Goal: Obtain resource: Download file/media

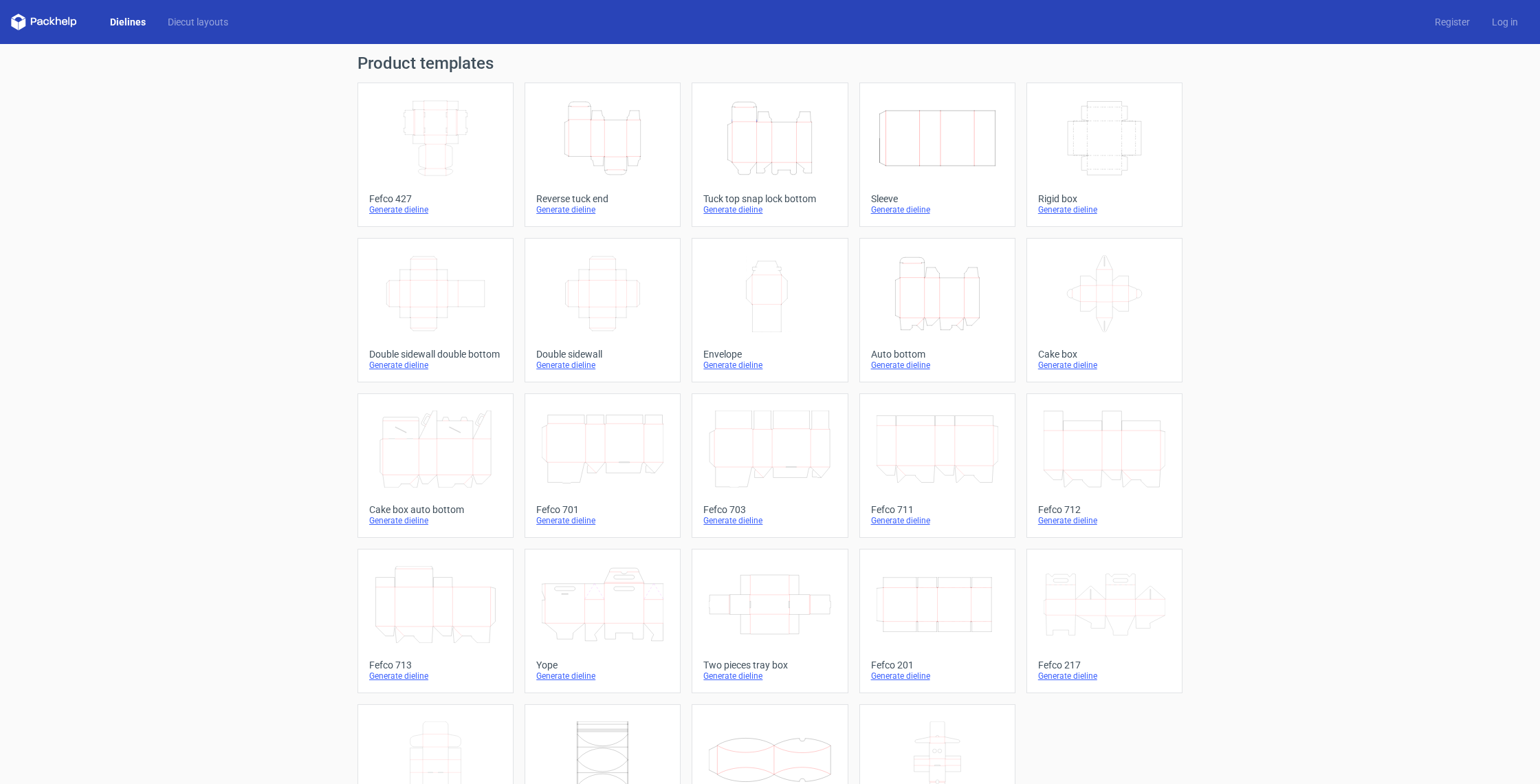
click at [435, 308] on icon "Width Depth Height" at bounding box center [436, 294] width 122 height 77
click at [427, 141] on icon "Width Depth Height" at bounding box center [436, 138] width 122 height 77
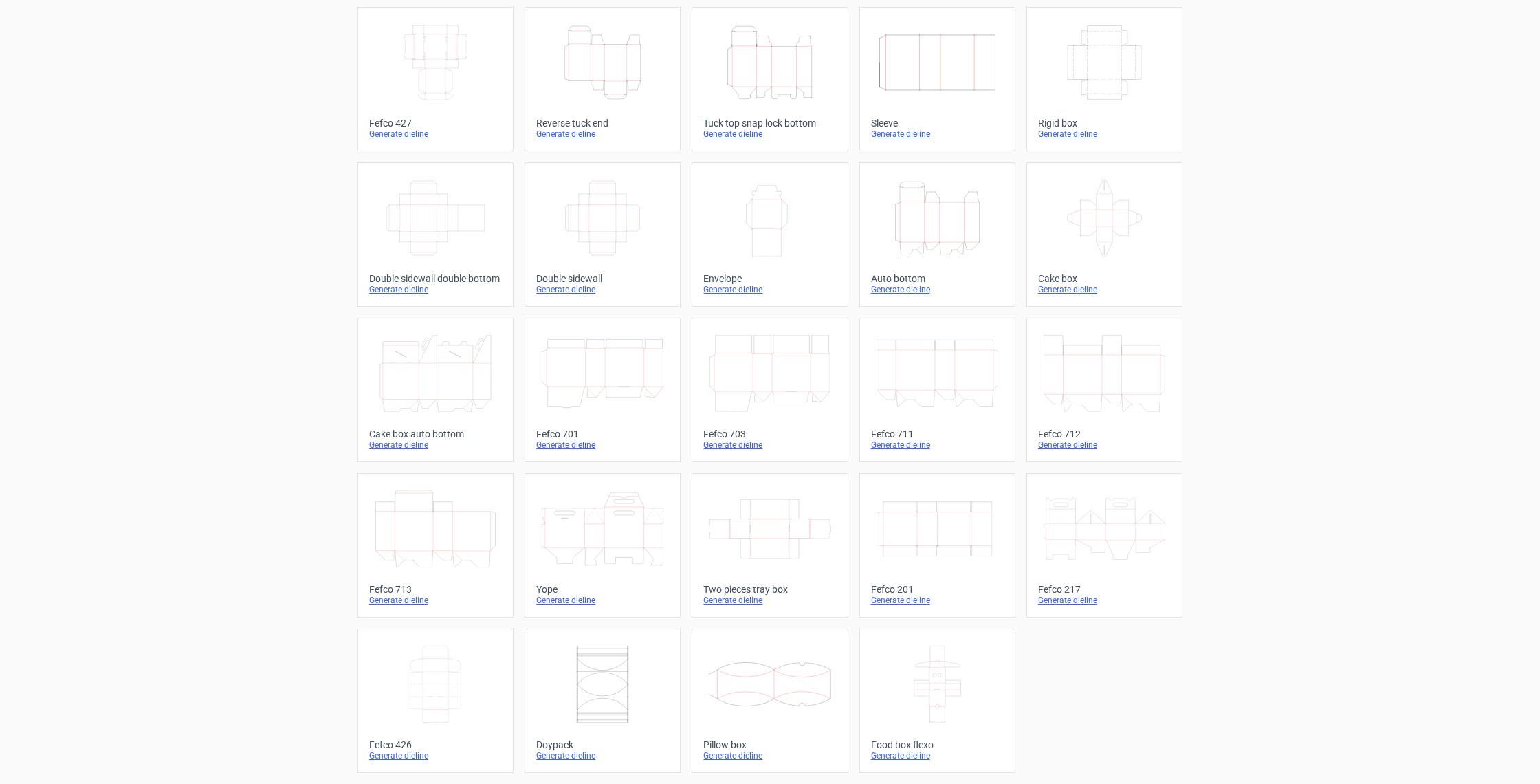
click at [446, 672] on icon at bounding box center [436, 684] width 122 height 77
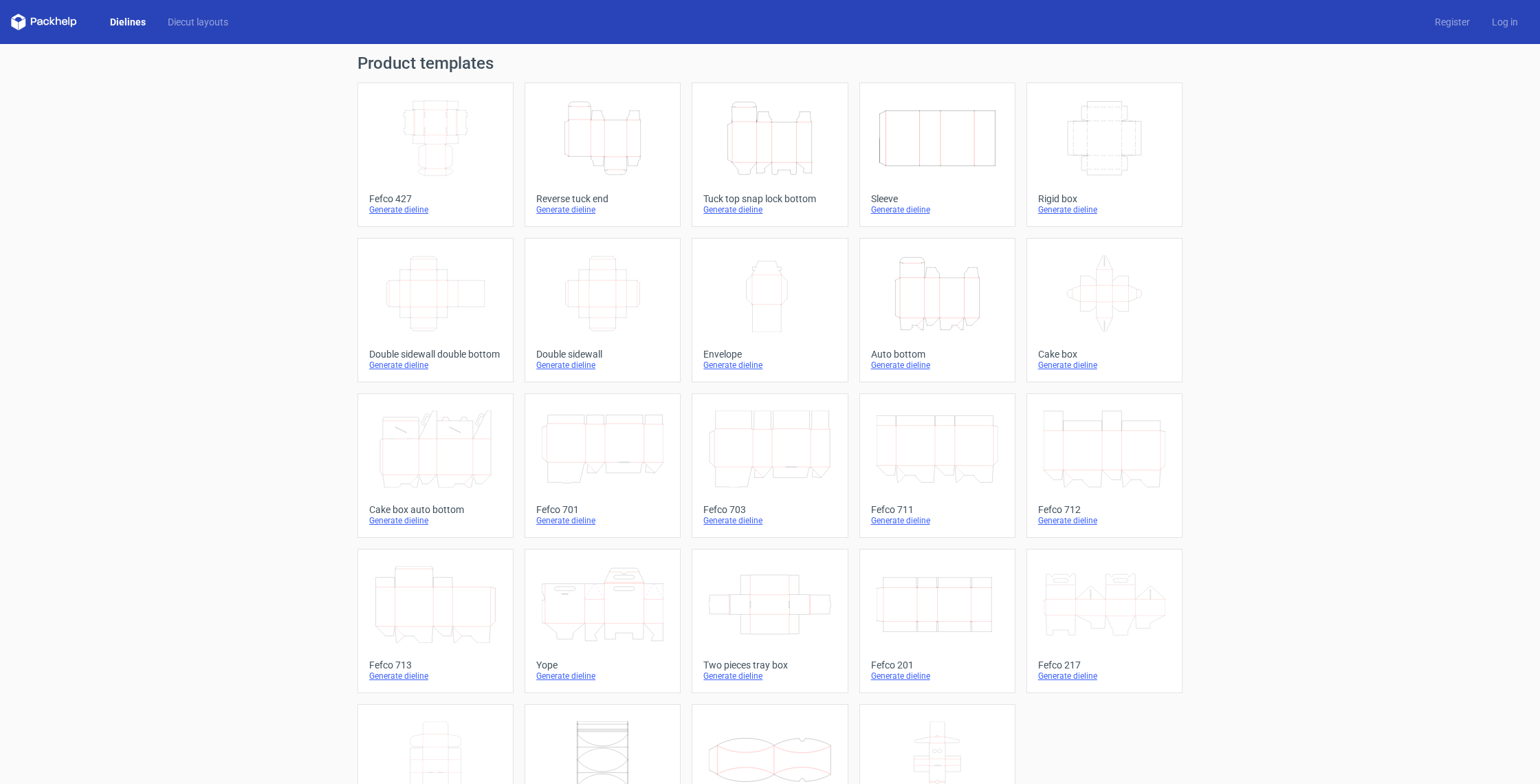
scroll to position [75, 0]
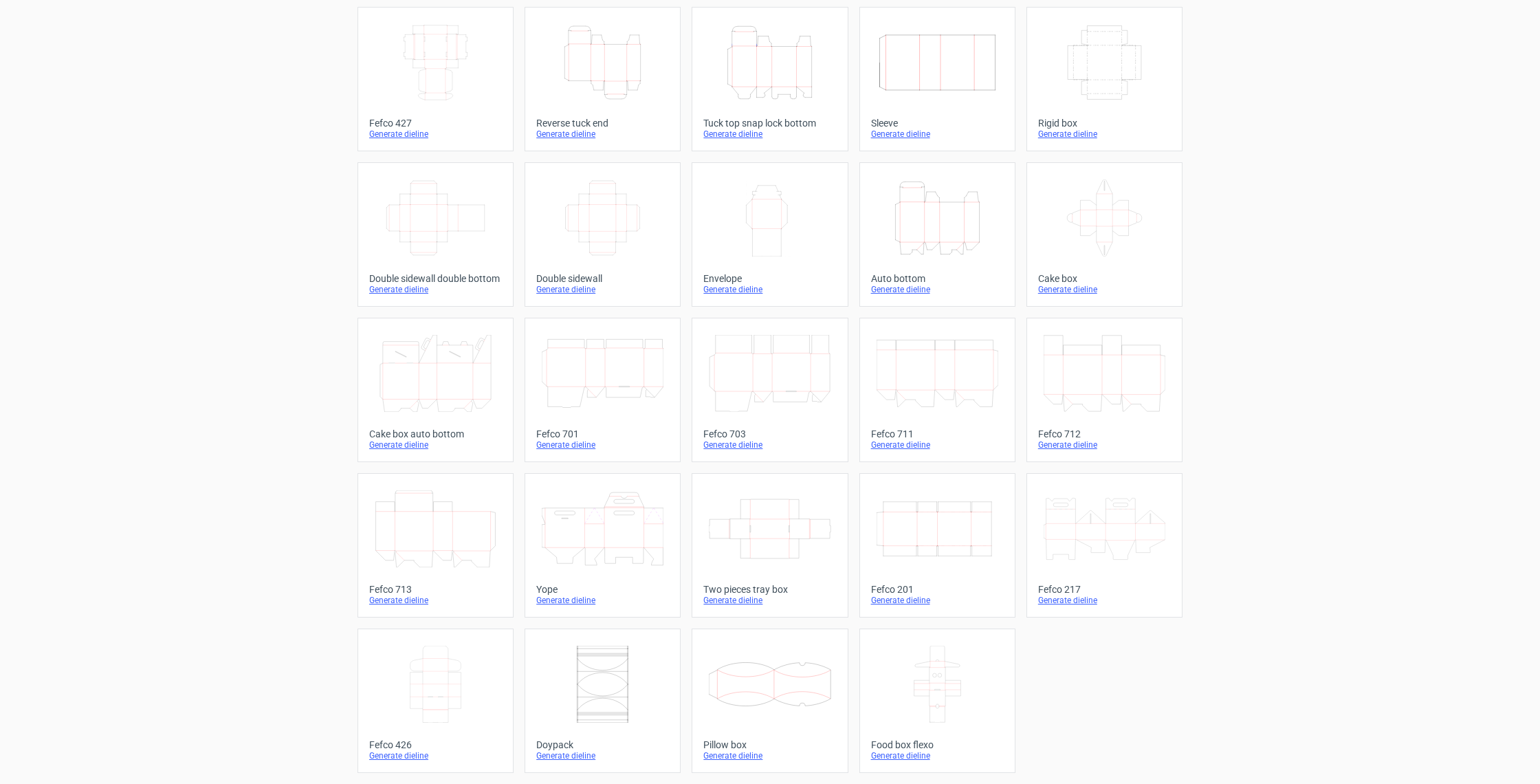
click at [767, 562] on icon at bounding box center [770, 529] width 122 height 77
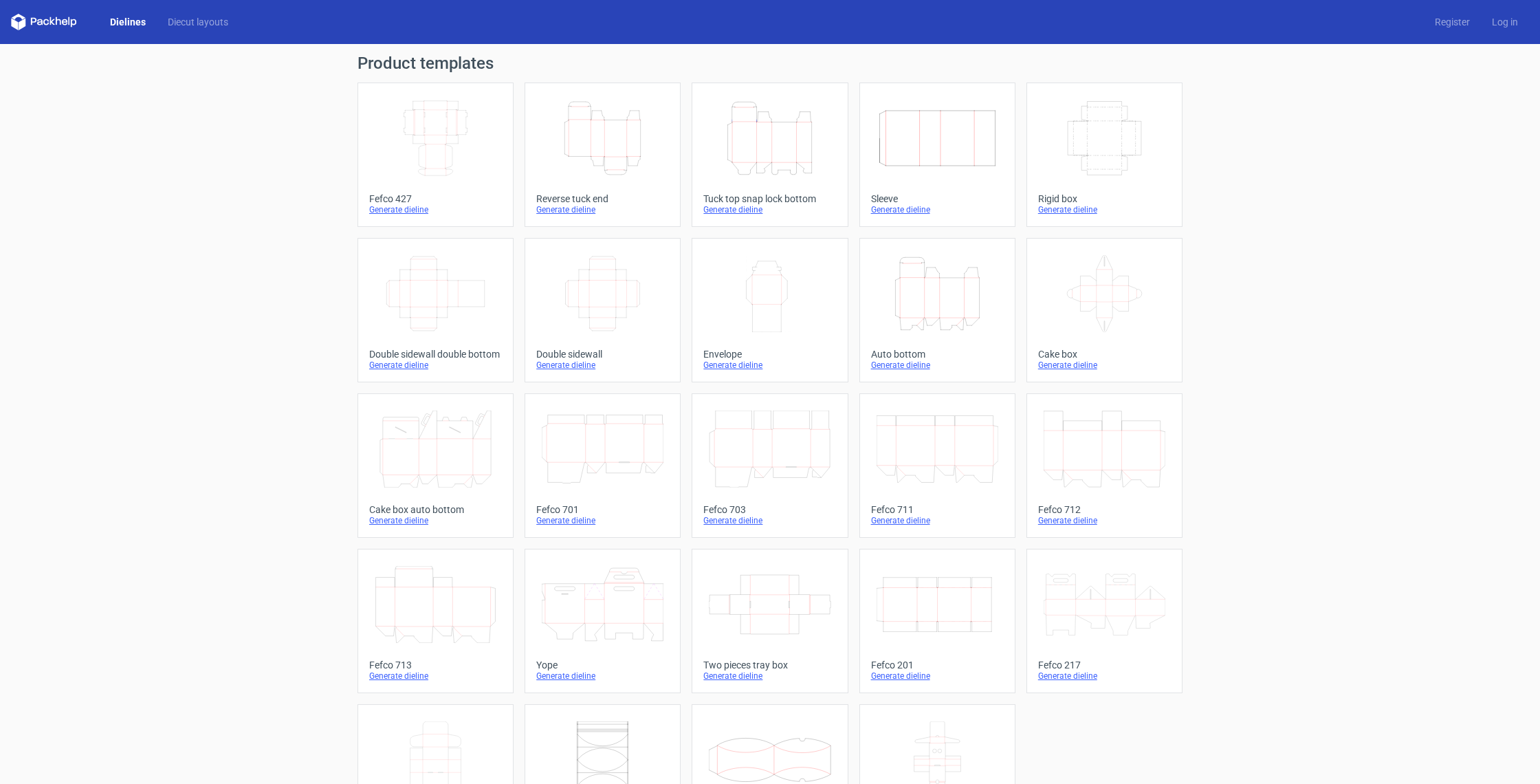
click at [434, 140] on icon "Width Depth Height" at bounding box center [436, 138] width 122 height 77
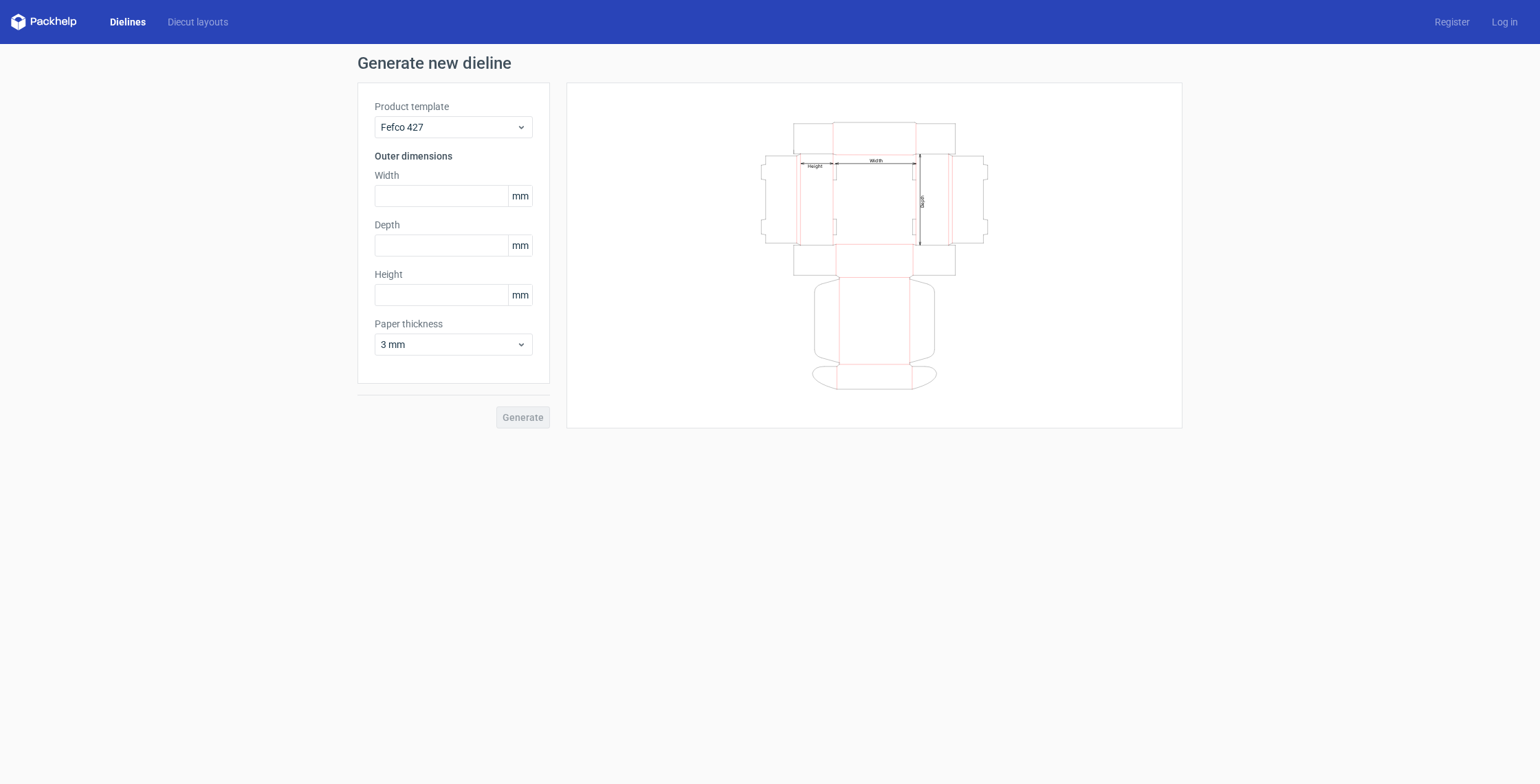
click at [427, 183] on div "Width mm" at bounding box center [454, 188] width 159 height 39
click at [429, 191] on input "text" at bounding box center [454, 195] width 159 height 22
type input "250"
type input "180"
type input "60"
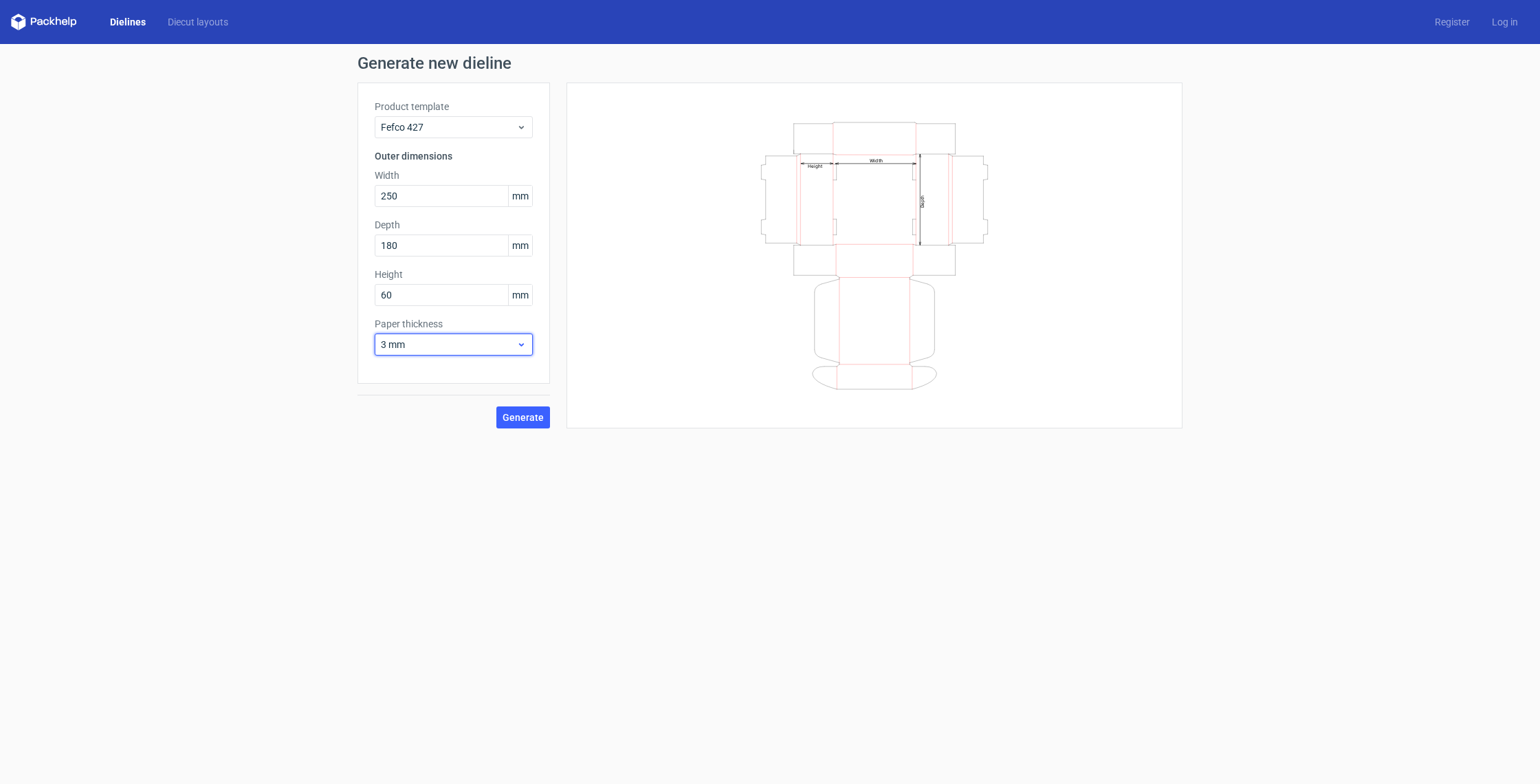
click at [449, 339] on span "3 mm" at bounding box center [449, 344] width 135 height 14
click at [450, 416] on div "1 mm" at bounding box center [453, 419] width 147 height 22
click at [529, 419] on span "Generate" at bounding box center [523, 418] width 42 height 10
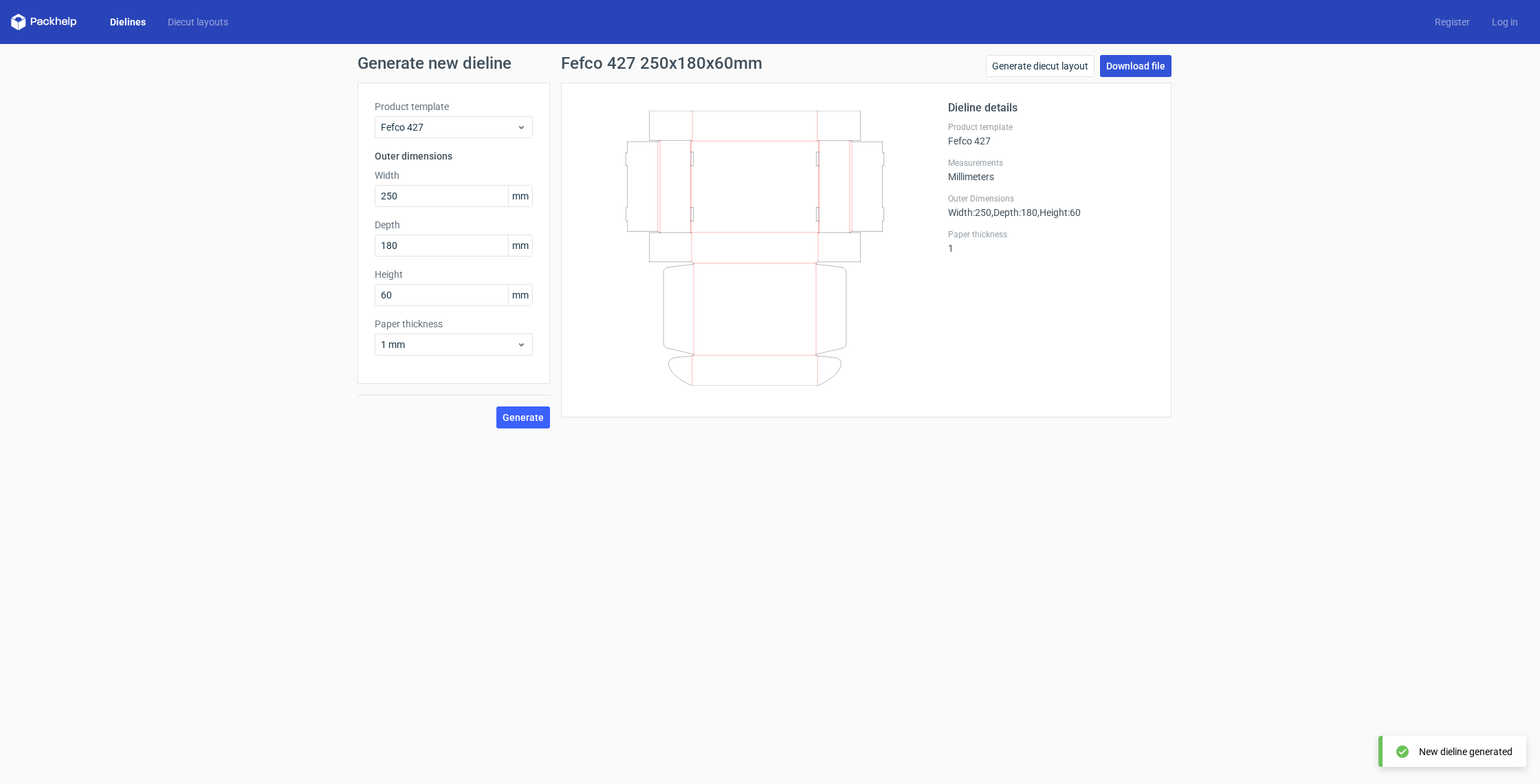
click at [1147, 66] on link "Download file" at bounding box center [1136, 66] width 72 height 22
